Goal: Browse casually

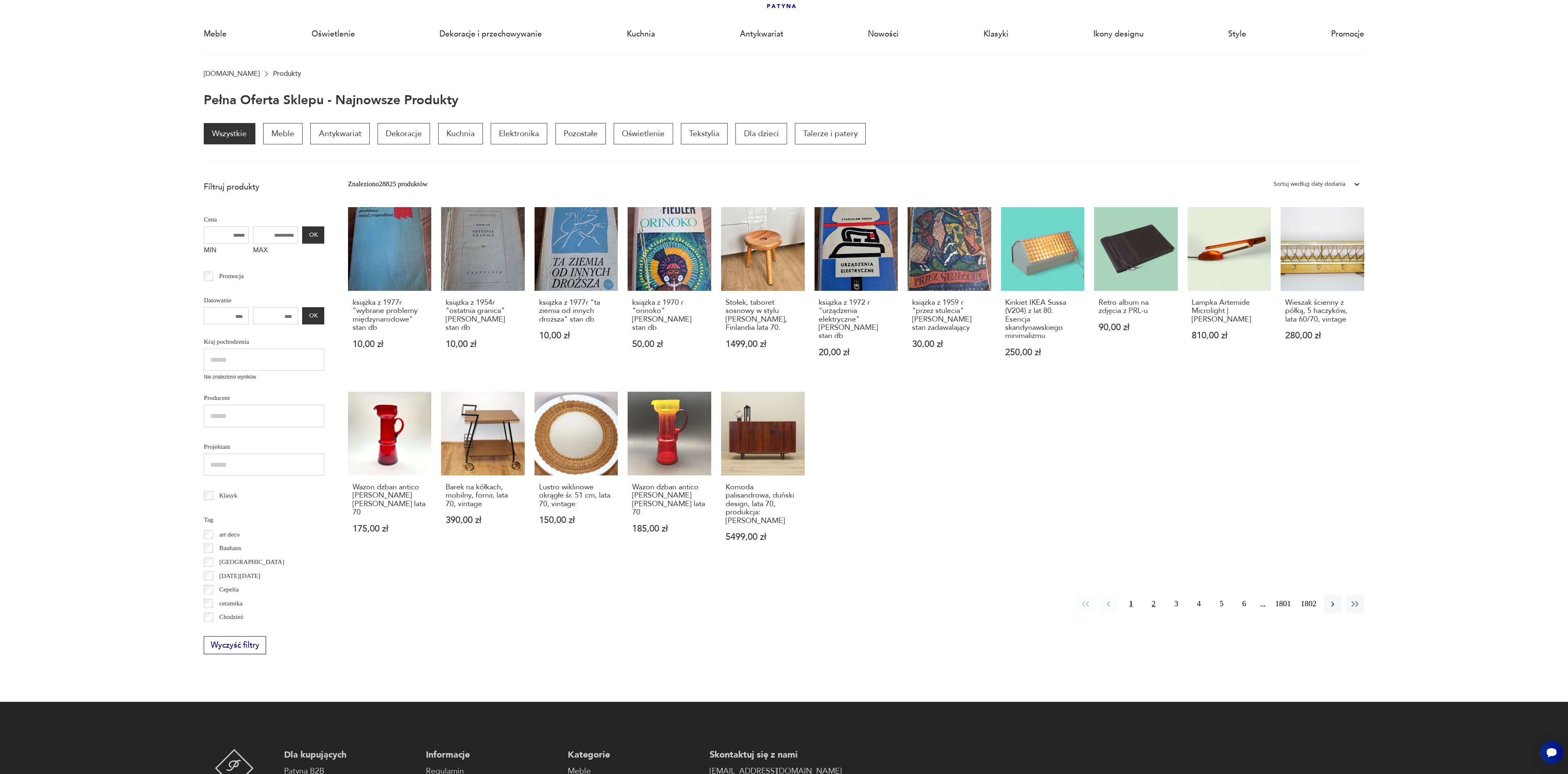
click at [1150, 596] on button "2" at bounding box center [1154, 603] width 18 height 18
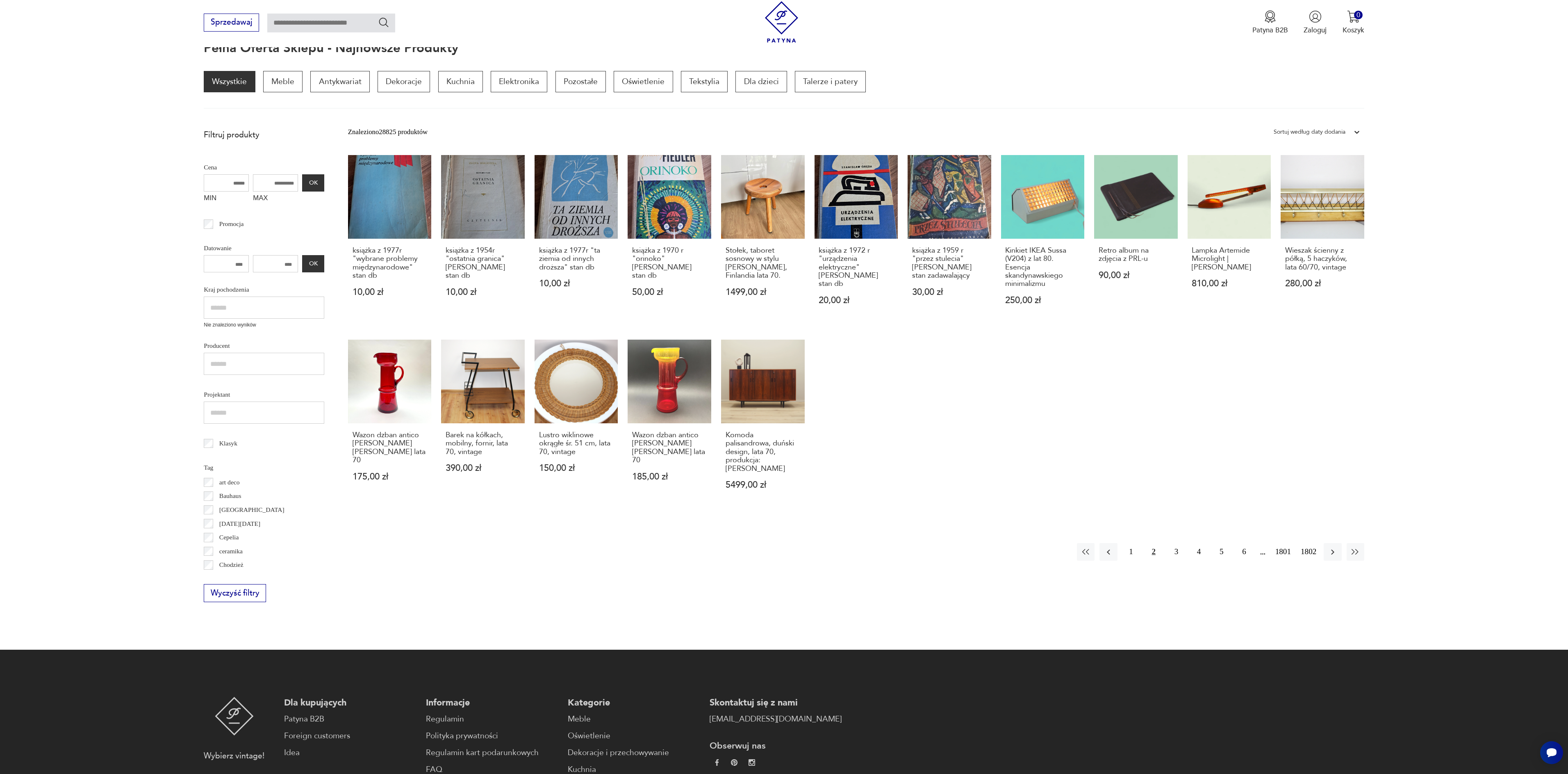
scroll to position [110, 0]
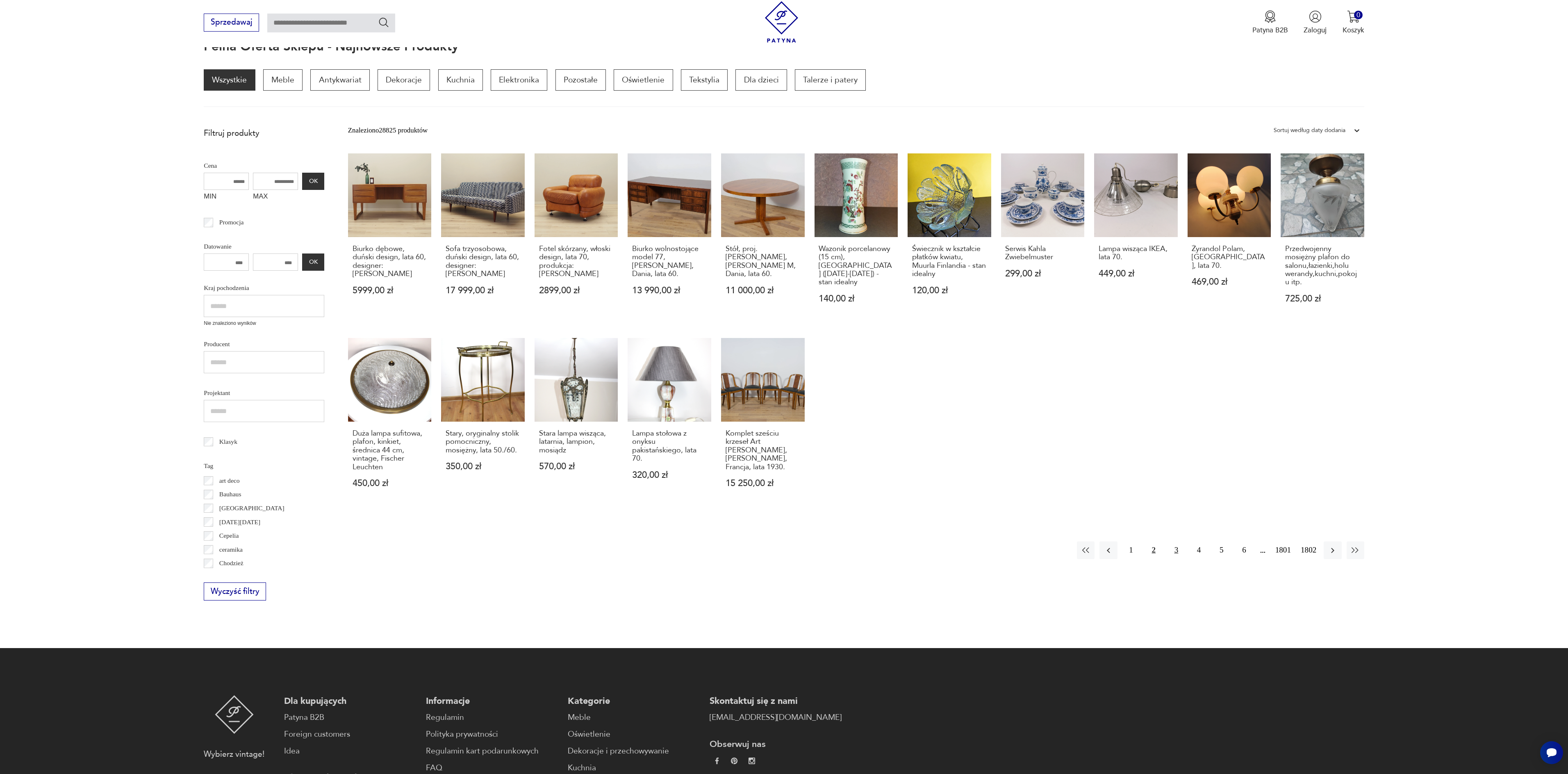
click at [1175, 548] on button "3" at bounding box center [1176, 550] width 18 height 18
